Goal: Task Accomplishment & Management: Manage account settings

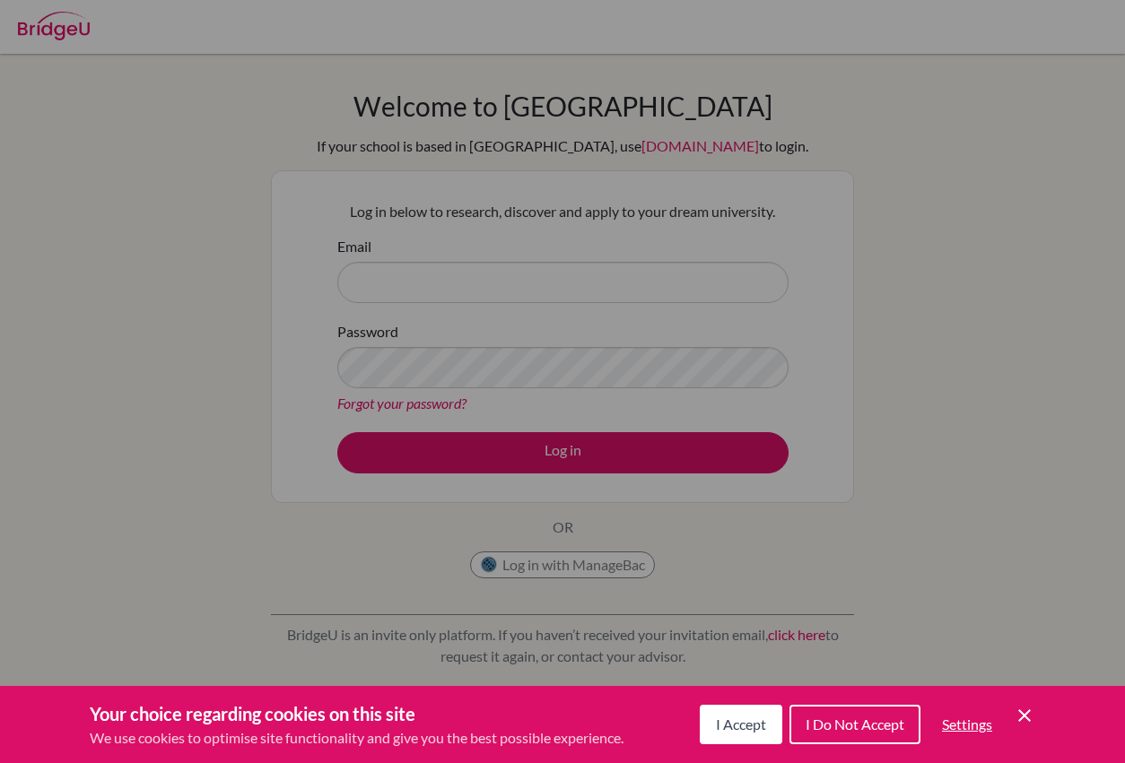
click at [727, 725] on span "I Accept" at bounding box center [741, 724] width 50 height 17
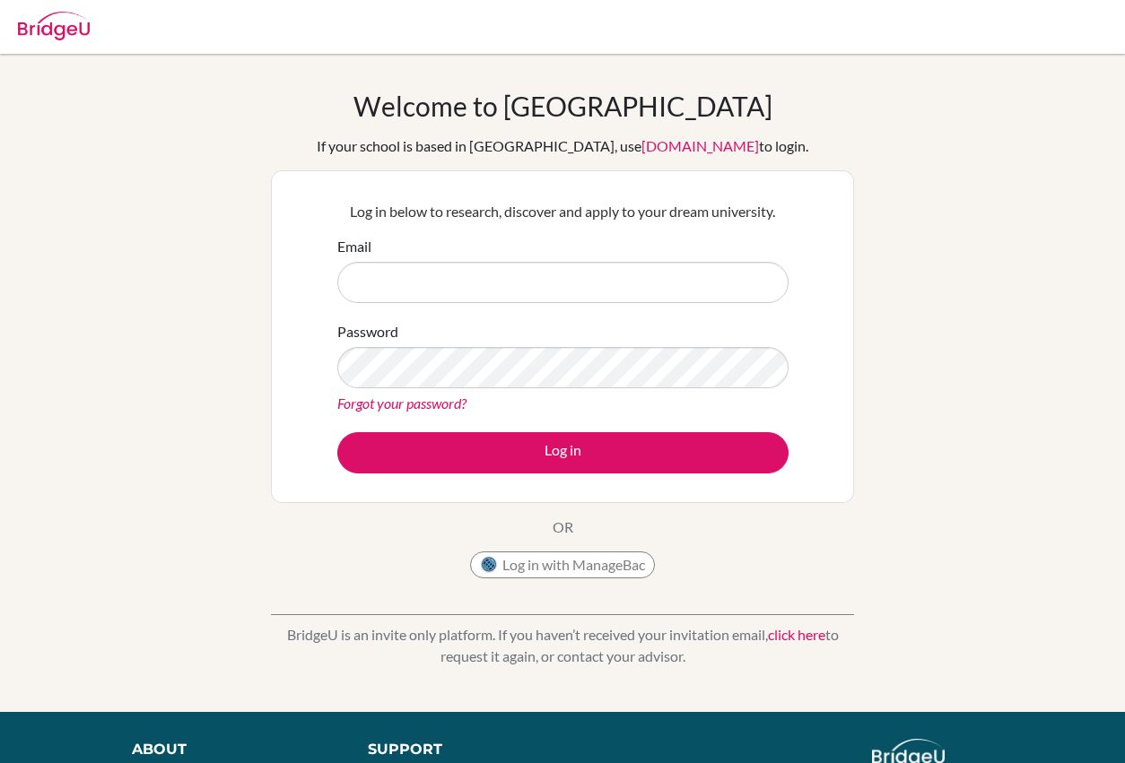
click at [601, 571] on button "Log in with ManageBac" at bounding box center [562, 565] width 185 height 27
paste input "[EMAIL_ADDRESS][DOMAIN_NAME]"
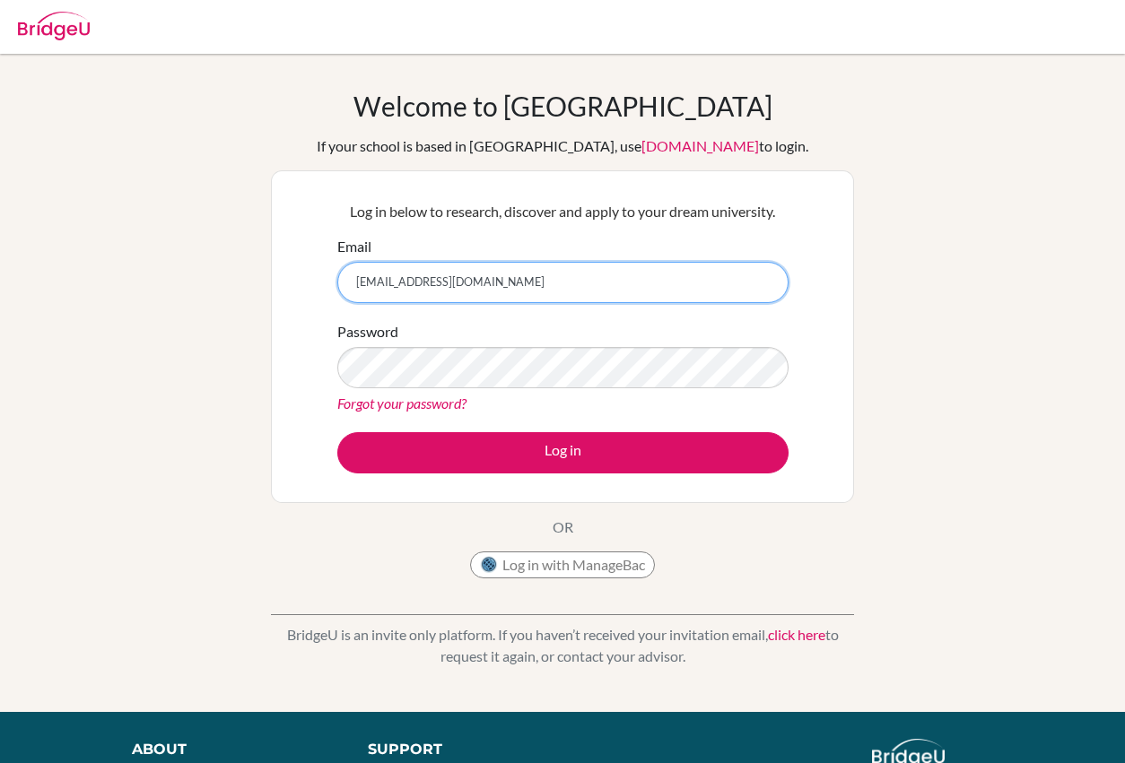
type input "[EMAIL_ADDRESS][DOMAIN_NAME]"
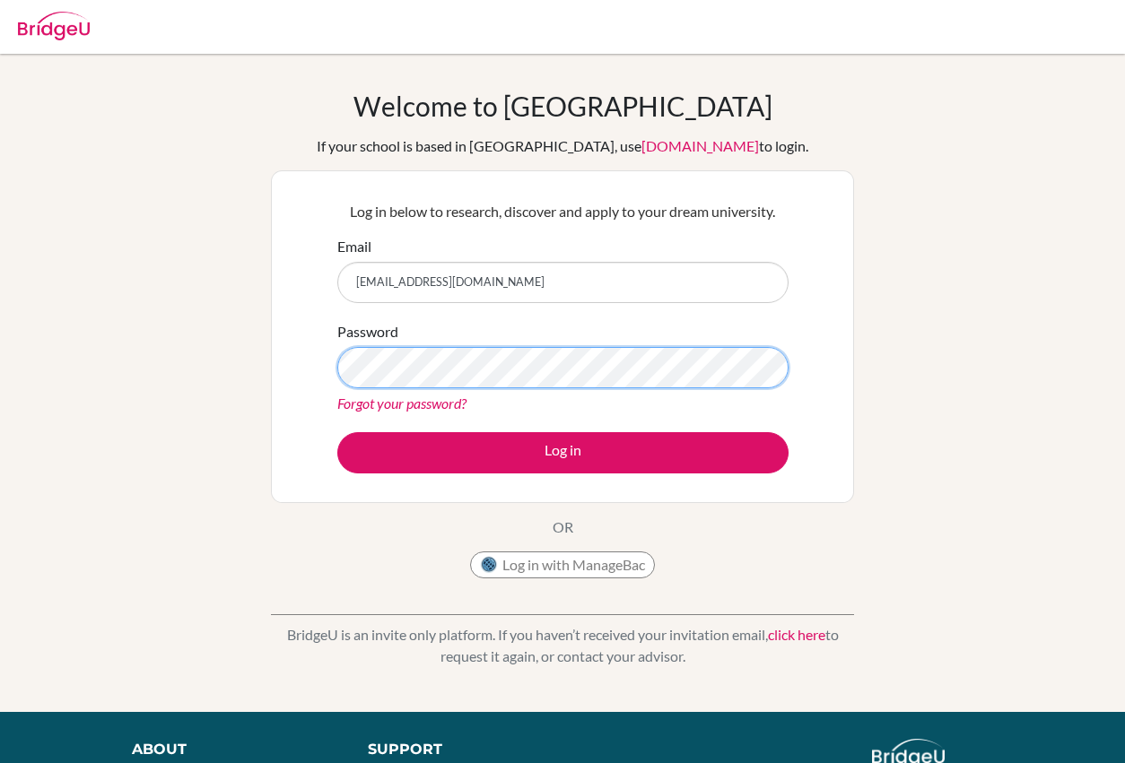
click at [562, 452] on button "Log in" at bounding box center [562, 452] width 451 height 41
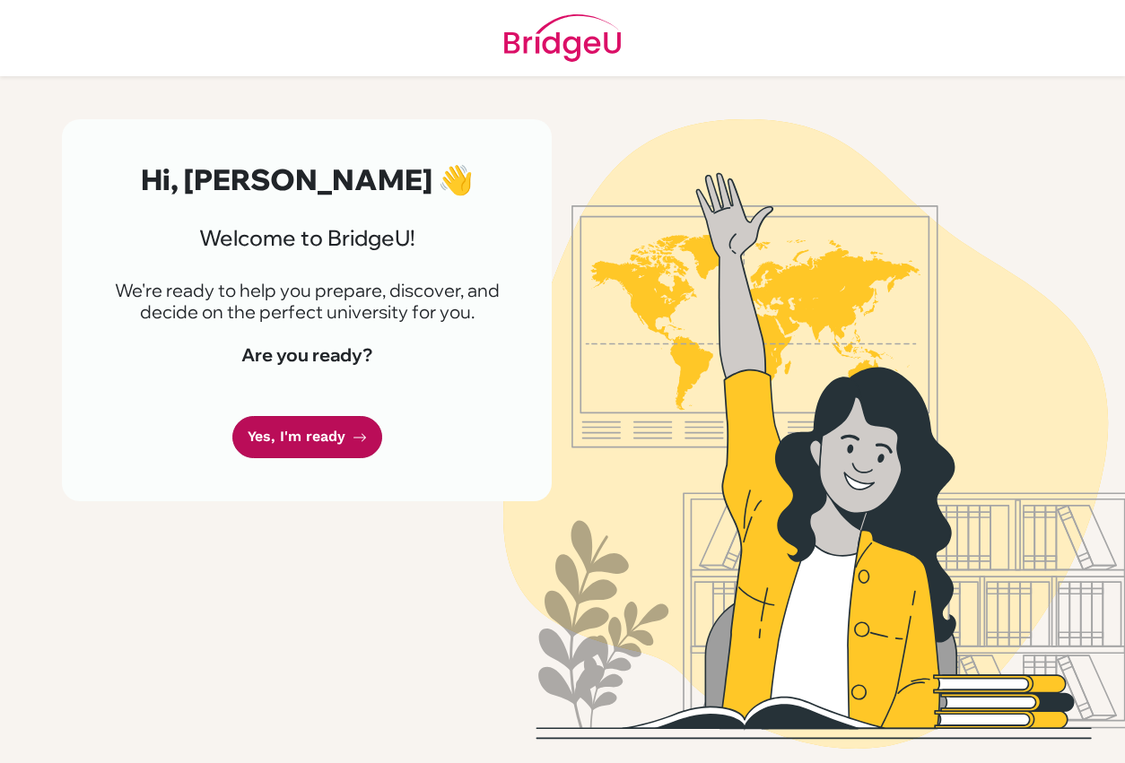
click at [342, 428] on link "Yes, I'm ready" at bounding box center [307, 437] width 150 height 42
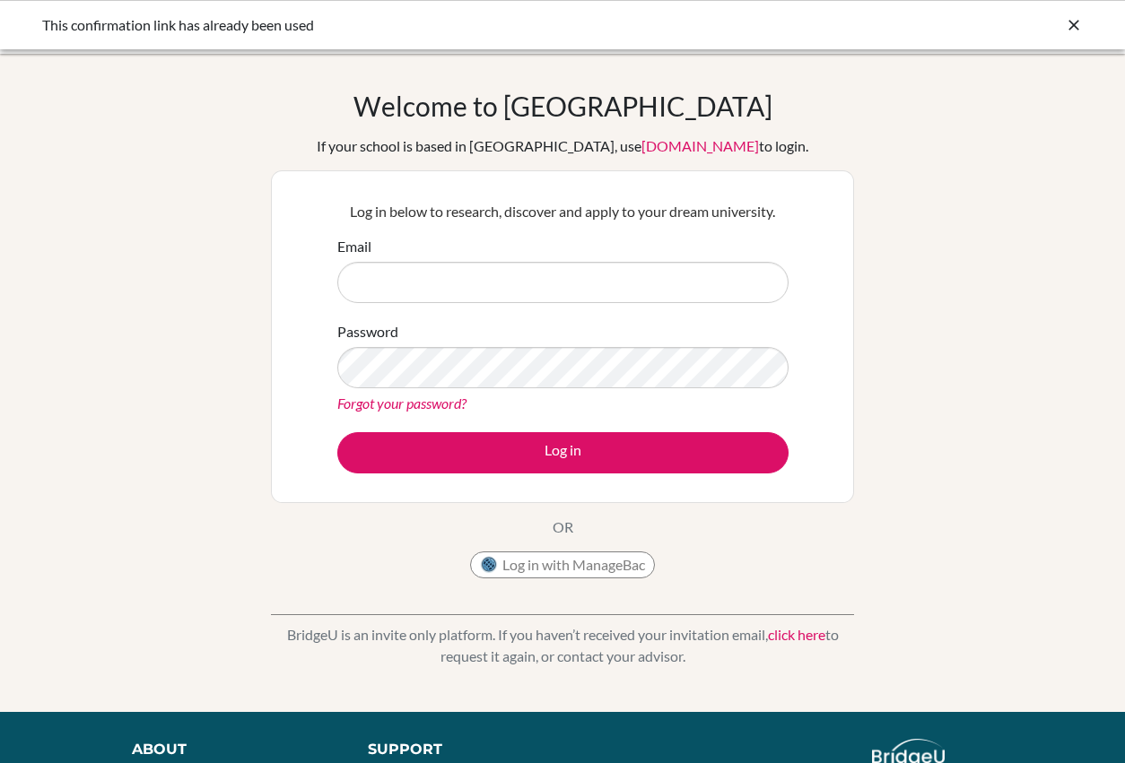
click at [494, 283] on input "Email" at bounding box center [562, 282] width 451 height 41
type input "mileychandra@sekolahciputra.sch.id"
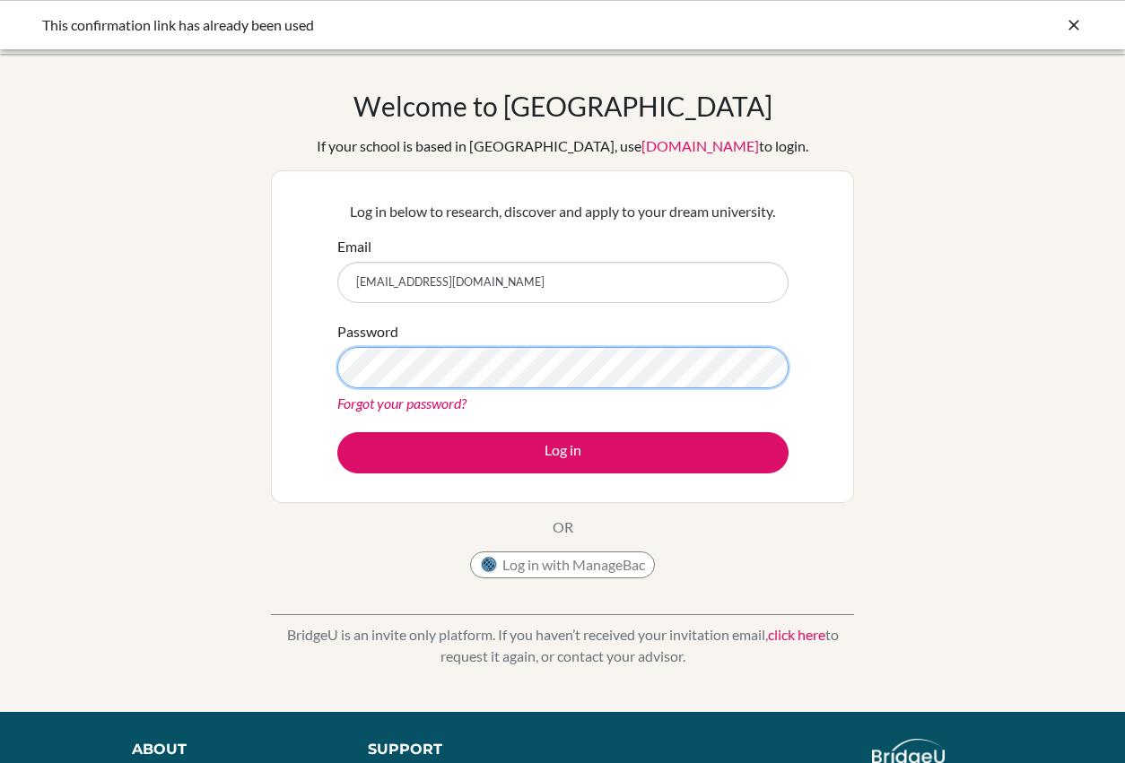
click at [562, 452] on button "Log in" at bounding box center [562, 452] width 451 height 41
